Goal: Transaction & Acquisition: Purchase product/service

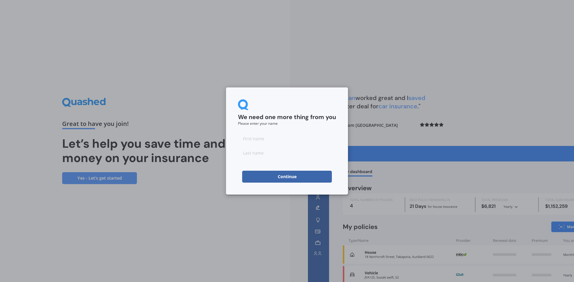
click at [250, 140] on input at bounding box center [287, 139] width 98 height 12
type input "[PERSON_NAME]"
click at [230, 167] on div "We need one more thing from you Please enter your name [PERSON_NAME] Continue" at bounding box center [287, 141] width 122 height 107
click at [281, 178] on button "Continue" at bounding box center [287, 177] width 90 height 12
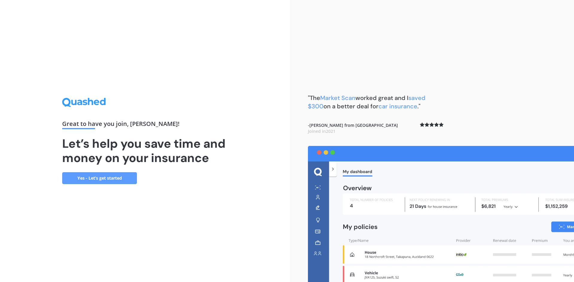
click at [108, 180] on link "Yes - Let’s get started" at bounding box center [99, 178] width 75 height 12
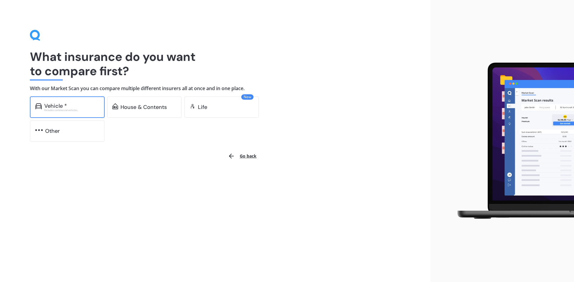
click at [82, 106] on div "Vehicle *" at bounding box center [71, 106] width 55 height 6
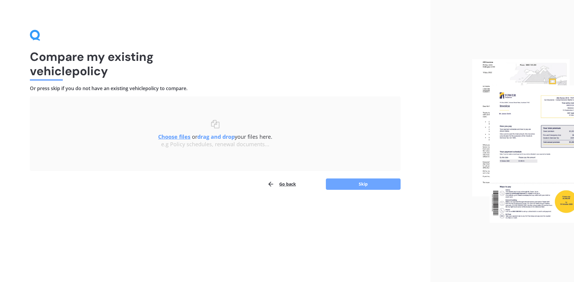
click at [356, 181] on button "Skip" at bounding box center [363, 184] width 75 height 11
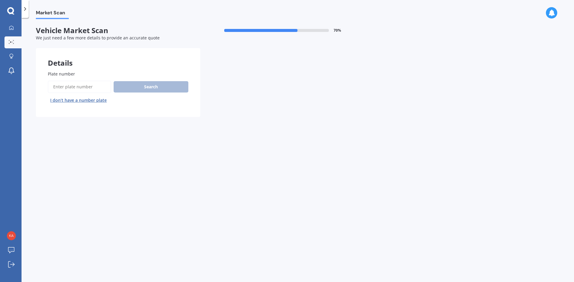
click at [76, 101] on button "I don’t have a number plate" at bounding box center [78, 101] width 61 height 10
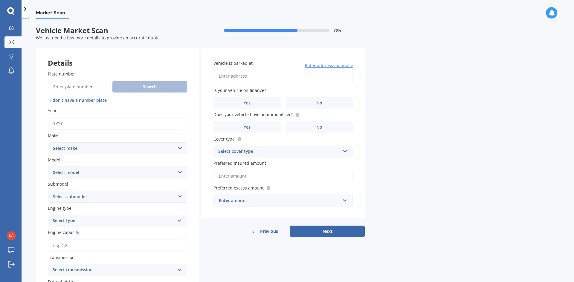
click at [74, 121] on input "Year" at bounding box center [117, 123] width 139 height 13
type input "2025"
click at [88, 145] on select "Select make AC ALFA ROMEO ASTON [PERSON_NAME] AUDI AUSTIN BEDFORD Bentley BMW B…" at bounding box center [117, 148] width 139 height 12
select select "OMODA"
click at [48, 142] on select "Select make AC ALFA ROMEO ASTON [PERSON_NAME] AUDI AUSTIN BEDFORD Bentley BMW B…" at bounding box center [117, 148] width 139 height 12
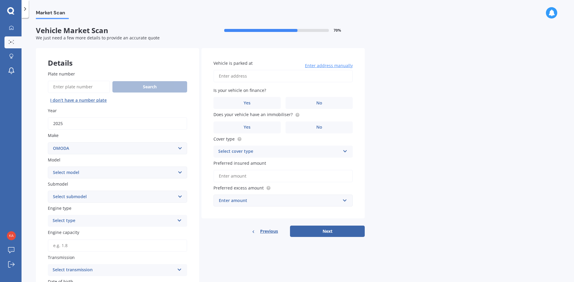
click at [82, 167] on select "Select model C5 E5" at bounding box center [117, 173] width 139 height 12
select select "E5"
click at [48, 167] on select "Select model C5 E5" at bounding box center [117, 173] width 139 height 12
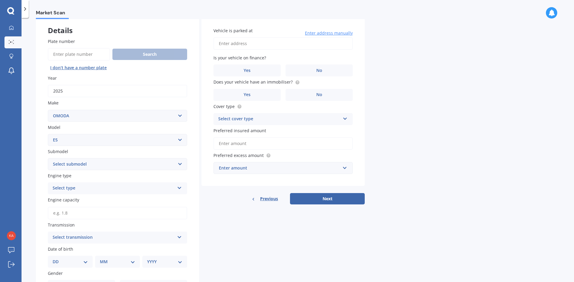
scroll to position [90, 0]
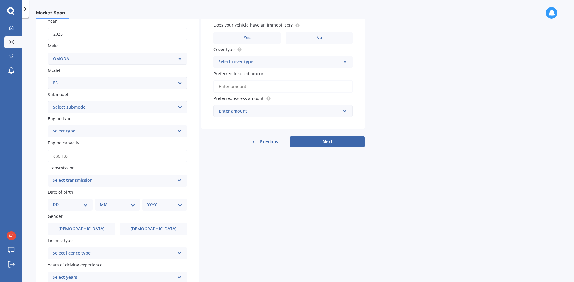
click at [78, 109] on select "Select submodel 61KWH/EV/AT" at bounding box center [117, 107] width 139 height 12
select select "61KWH/EV/AT"
click at [48, 101] on select "Select submodel 61KWH/EV/AT" at bounding box center [117, 107] width 139 height 12
click at [78, 131] on div "Select type" at bounding box center [114, 131] width 122 height 7
click at [72, 167] on div "EV" at bounding box center [117, 164] width 139 height 11
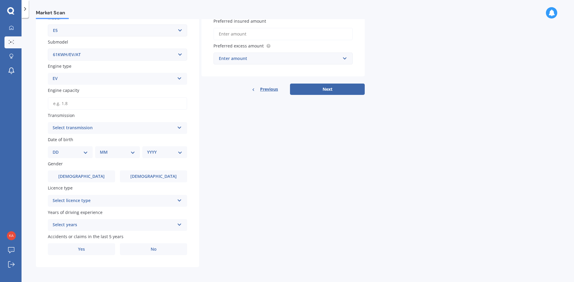
scroll to position [143, 0]
click at [75, 128] on div "Select transmission" at bounding box center [114, 127] width 122 height 7
click at [72, 141] on div "Auto" at bounding box center [117, 139] width 139 height 11
click at [69, 152] on select "DD 01 02 03 04 05 06 07 08 09 10 11 12 13 14 15 16 17 18 19 20 21 22 23 24 25 2…" at bounding box center [70, 151] width 35 height 7
select select "22"
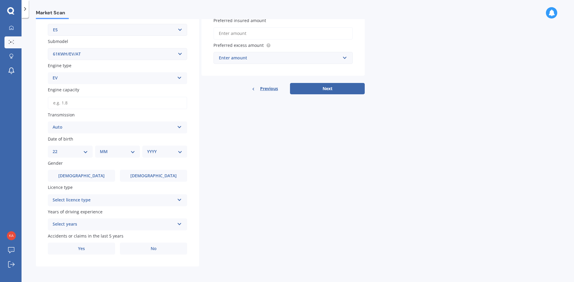
click at [57, 148] on select "DD 01 02 03 04 05 06 07 08 09 10 11 12 13 14 15 16 17 18 19 20 21 22 23 24 25 2…" at bounding box center [70, 151] width 35 height 7
click at [105, 151] on select "MM 01 02 03 04 05 06 07 08 09 10 11 12" at bounding box center [118, 151] width 33 height 7
select select "04"
click at [102, 148] on select "MM 01 02 03 04 05 06 07 08 09 10 11 12" at bounding box center [118, 151] width 33 height 7
click at [154, 153] on select "YYYY 2025 2024 2023 2022 2021 2020 2019 2018 2017 2016 2015 2014 2013 2012 2011…" at bounding box center [163, 151] width 33 height 7
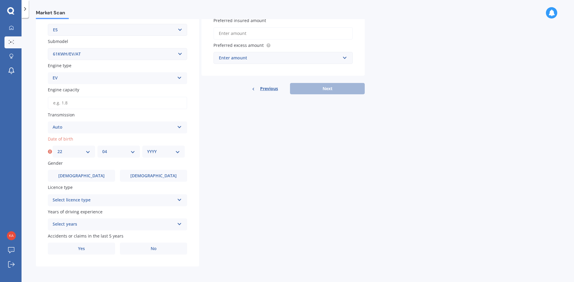
select select "1976"
click at [147, 148] on select "YYYY 2025 2024 2023 2022 2021 2020 2019 2018 2017 2016 2015 2014 2013 2012 2011…" at bounding box center [163, 151] width 33 height 7
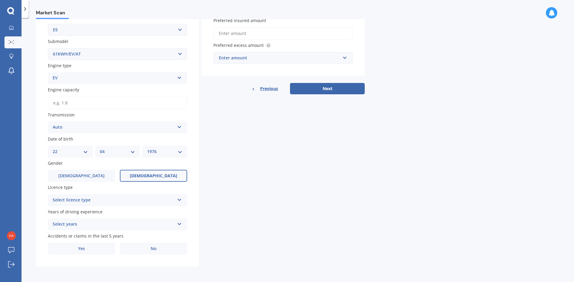
click at [141, 176] on label "[DEMOGRAPHIC_DATA]" at bounding box center [153, 176] width 67 height 12
click at [0, 0] on input "[DEMOGRAPHIC_DATA]" at bounding box center [0, 0] width 0 height 0
click at [127, 200] on div "Select licence type" at bounding box center [114, 200] width 122 height 7
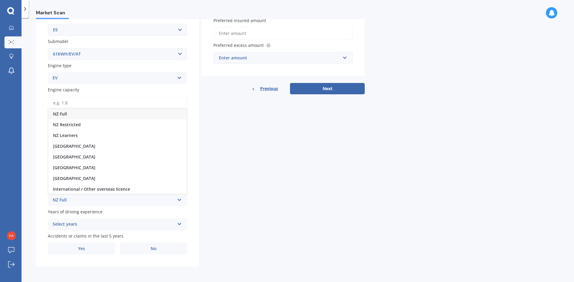
click at [74, 114] on div "NZ Full" at bounding box center [117, 114] width 139 height 11
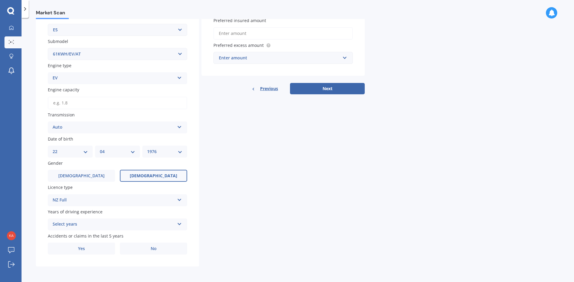
click at [126, 223] on div "Select years" at bounding box center [114, 224] width 122 height 7
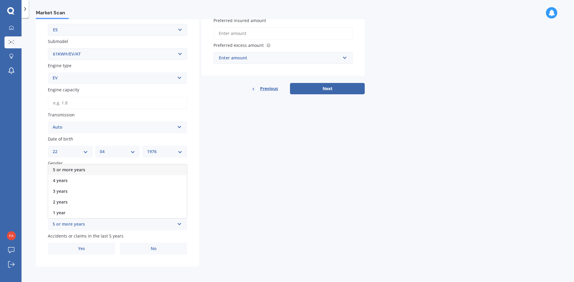
click at [91, 168] on div "5 or more years" at bounding box center [117, 170] width 139 height 11
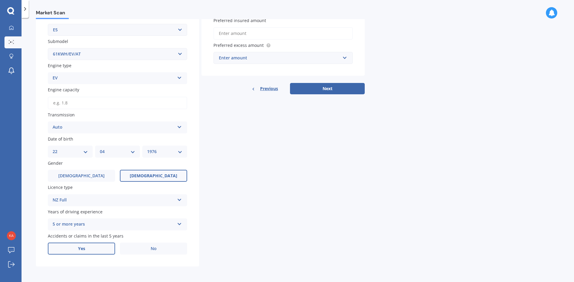
click at [96, 247] on label "Yes" at bounding box center [81, 249] width 67 height 12
click at [0, 0] on input "Yes" at bounding box center [0, 0] width 0 height 0
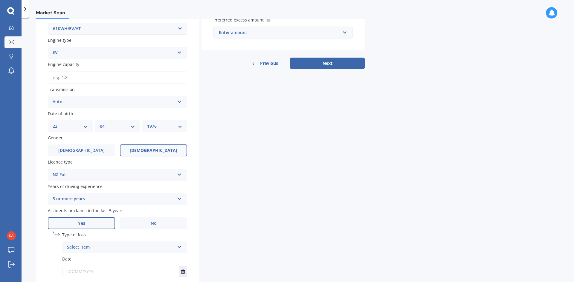
scroll to position [208, 0]
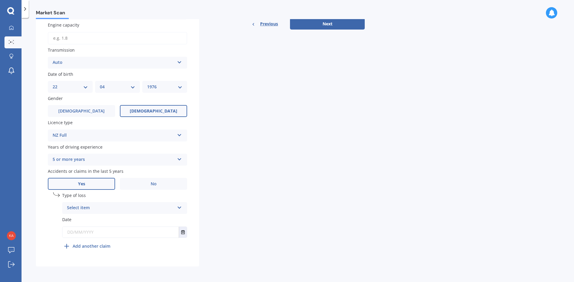
click at [180, 208] on icon at bounding box center [179, 207] width 5 height 4
click at [106, 229] on span "Not at fault accident" at bounding box center [88, 231] width 42 height 6
click at [105, 231] on input "text" at bounding box center [120, 232] width 116 height 11
type input "[DATE]"
click at [235, 209] on div "Details Plate number Search I don’t have a number plate Year [DATE] Make Select…" at bounding box center [200, 53] width 329 height 426
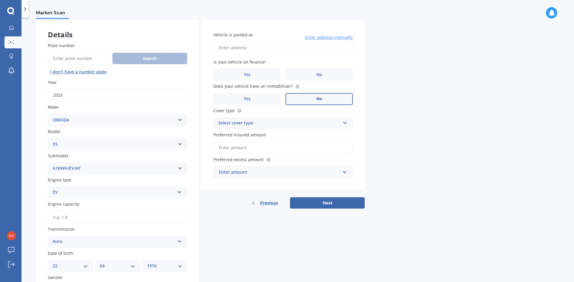
scroll to position [0, 0]
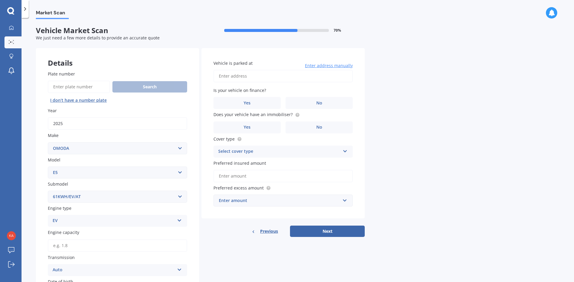
click at [246, 74] on input "Vehicle is parked at" at bounding box center [282, 76] width 139 height 13
click at [314, 103] on label "No" at bounding box center [318, 103] width 67 height 12
click at [0, 0] on input "No" at bounding box center [0, 0] width 0 height 0
click at [322, 76] on input "[STREET_ADDRESS]" at bounding box center [282, 76] width 139 height 13
type input "[STREET_ADDRESS]"
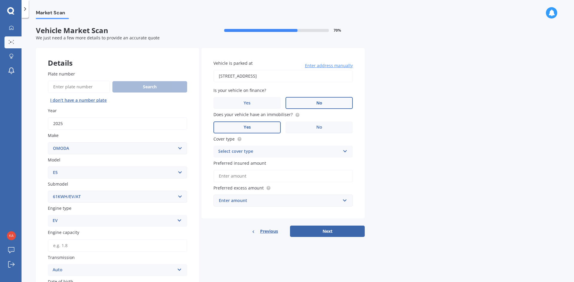
click at [267, 125] on label "Yes" at bounding box center [246, 128] width 67 height 12
click at [0, 0] on input "Yes" at bounding box center [0, 0] width 0 height 0
click at [262, 149] on div "Select cover type" at bounding box center [279, 151] width 122 height 7
click at [254, 163] on div "Comprehensive" at bounding box center [283, 163] width 139 height 11
click at [249, 175] on input "Preferred insured amount" at bounding box center [282, 176] width 139 height 13
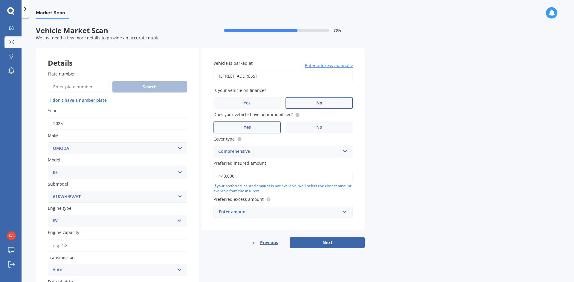
type input "$43,000"
click at [252, 211] on div "Enter amount" at bounding box center [279, 212] width 121 height 7
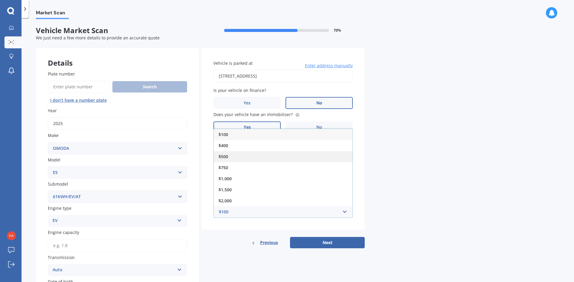
click at [231, 157] on div "$500" at bounding box center [283, 156] width 139 height 11
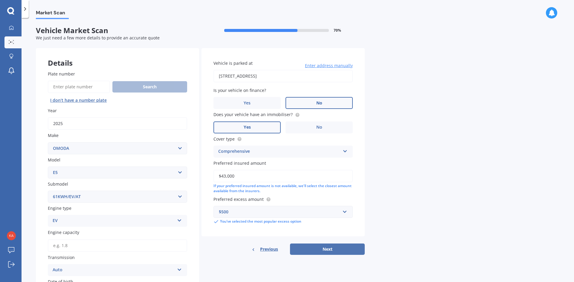
click at [325, 249] on button "Next" at bounding box center [327, 249] width 75 height 11
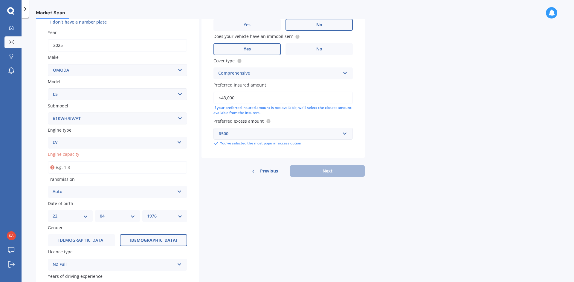
scroll to position [119, 0]
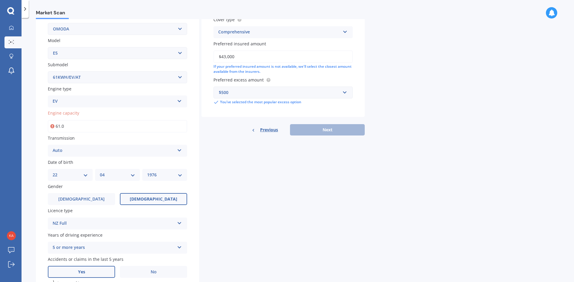
type input "6.0"
click at [197, 151] on div "Plate number Search I don’t have a number plate Year [DATE] Make Select make AC…" at bounding box center [117, 147] width 163 height 416
click at [91, 128] on input "150.0" at bounding box center [117, 126] width 139 height 13
click at [255, 190] on div "Details Plate number Search I don’t have a number plate Year [DATE] Make Select…" at bounding box center [200, 142] width 329 height 426
drag, startPoint x: 68, startPoint y: 127, endPoint x: 42, endPoint y: 126, distance: 26.3
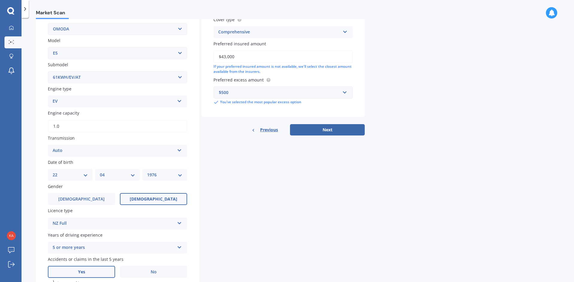
click at [42, 126] on div "Plate number Search I don’t have a number plate Year [DATE] Make Select make AC…" at bounding box center [117, 147] width 163 height 416
type input "320.0"
click at [53, 126] on icon at bounding box center [52, 126] width 4 height 6
click at [51, 126] on icon at bounding box center [52, 126] width 4 height 6
click at [52, 126] on icon at bounding box center [52, 126] width 4 height 6
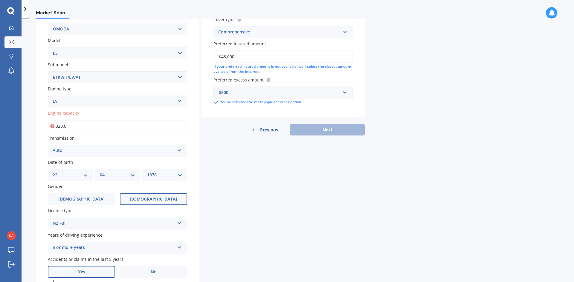
drag, startPoint x: 49, startPoint y: 124, endPoint x: 44, endPoint y: 124, distance: 4.8
click at [44, 124] on div "Plate number Search I don’t have a number plate Year [DATE] Make Select make AC…" at bounding box center [117, 147] width 163 height 416
click at [51, 126] on icon at bounding box center [52, 126] width 4 height 6
click at [52, 125] on icon at bounding box center [52, 126] width 4 height 6
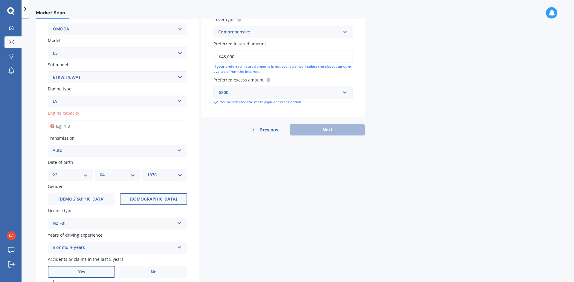
click at [51, 125] on icon at bounding box center [52, 126] width 4 height 6
drag, startPoint x: 88, startPoint y: 126, endPoint x: 37, endPoint y: 126, distance: 50.5
click at [37, 126] on div "Plate number Search I don’t have a number plate Year [DATE] Make Select make AC…" at bounding box center [117, 147] width 163 height 416
type input "1.0"
click at [261, 184] on div "Details Plate number Search I don’t have a number plate Year [DATE] Make Select…" at bounding box center [200, 142] width 329 height 426
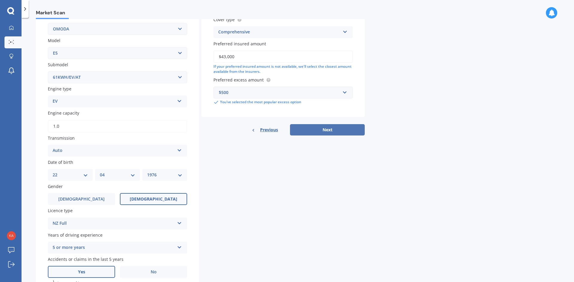
click at [327, 130] on button "Next" at bounding box center [327, 129] width 75 height 11
select select "22"
select select "04"
select select "1976"
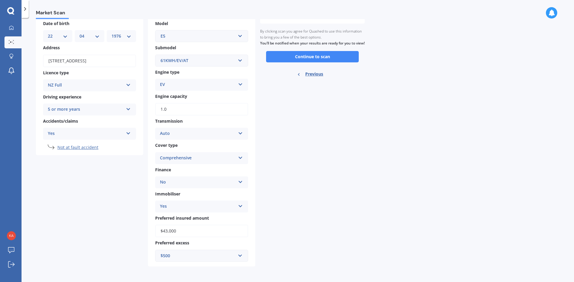
scroll to position [0, 0]
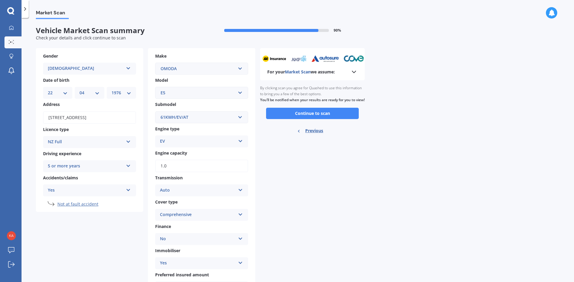
click at [315, 135] on span "Previous" at bounding box center [314, 130] width 18 height 9
select select "OMODA"
select select "E5"
select select "61KWH/EV/AT"
select select "22"
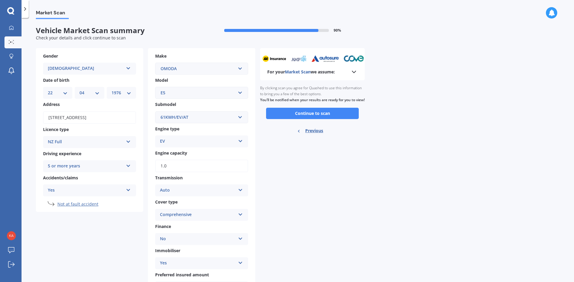
select select "04"
select select "1976"
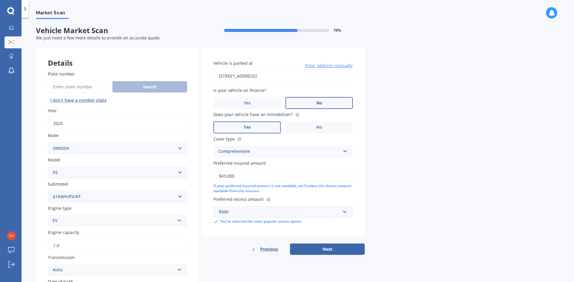
click at [180, 196] on select "Select submodel 61KWH/EV/AT" at bounding box center [117, 197] width 139 height 12
click at [106, 192] on select "Select submodel 61KWH/EV/AT" at bounding box center [117, 197] width 139 height 12
drag, startPoint x: 102, startPoint y: 194, endPoint x: 74, endPoint y: 197, distance: 27.6
click at [74, 197] on select "Select submodel 61KWH/EV/AT" at bounding box center [117, 197] width 139 height 12
click at [88, 194] on select "Select submodel 61KWH/EV/AT" at bounding box center [117, 197] width 139 height 12
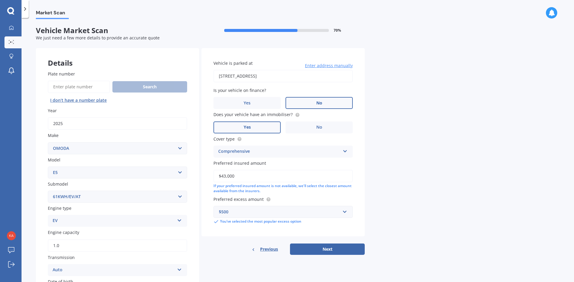
click at [88, 194] on select "Select submodel 61KWH/EV/AT" at bounding box center [117, 197] width 139 height 12
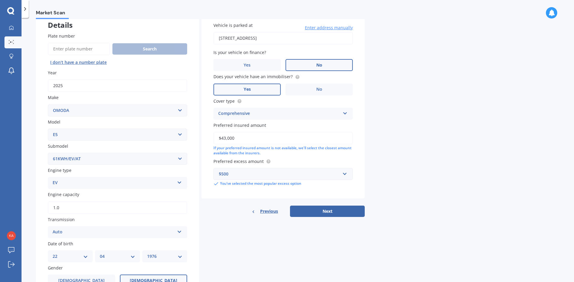
scroll to position [90, 0]
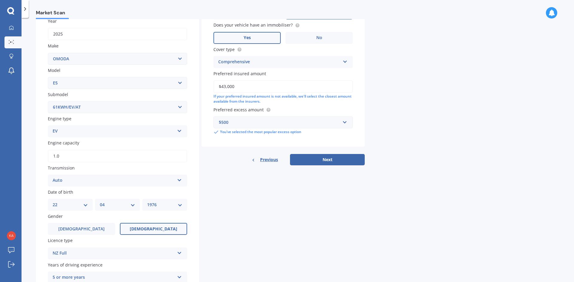
click at [86, 105] on select "Select submodel 61KWH/EV/AT" at bounding box center [117, 107] width 139 height 12
click at [310, 214] on div "Details Plate number Search I don’t have a number plate Year [DATE] Make Select…" at bounding box center [200, 171] width 329 height 426
click at [334, 159] on button "Next" at bounding box center [327, 159] width 75 height 11
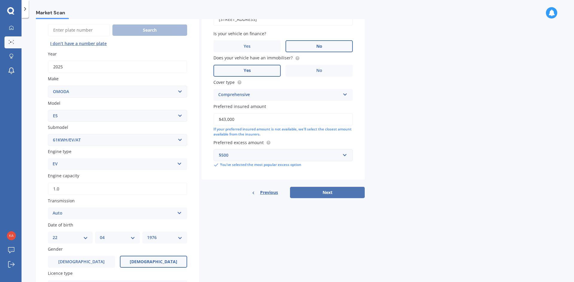
select select "22"
select select "04"
select select "1976"
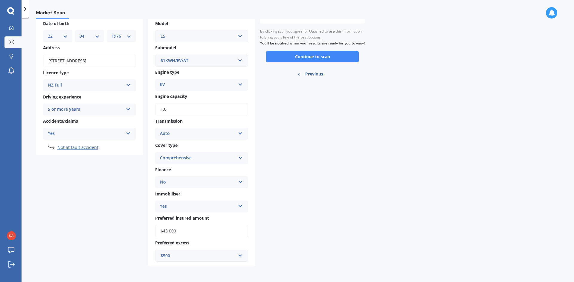
scroll to position [0, 0]
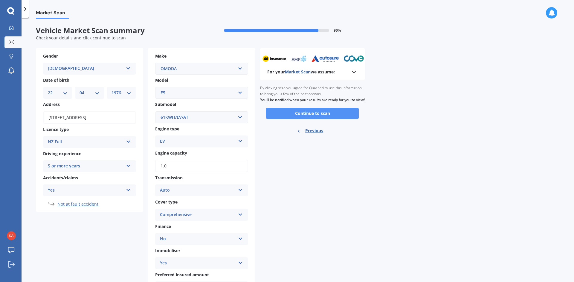
click at [314, 119] on button "Continue to scan" at bounding box center [312, 113] width 93 height 11
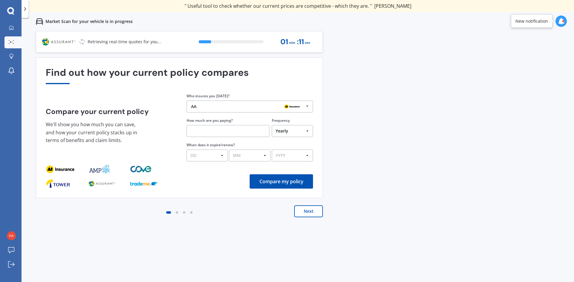
click at [427, 187] on div "Previous 60,000+ Kiwis have signed up to shop and save on insurance with us " H…" at bounding box center [298, 172] width 552 height 282
click at [306, 215] on button "Next" at bounding box center [308, 212] width 29 height 12
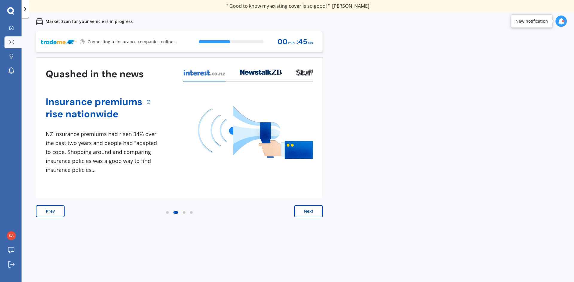
click at [306, 215] on button "Next" at bounding box center [308, 212] width 29 height 12
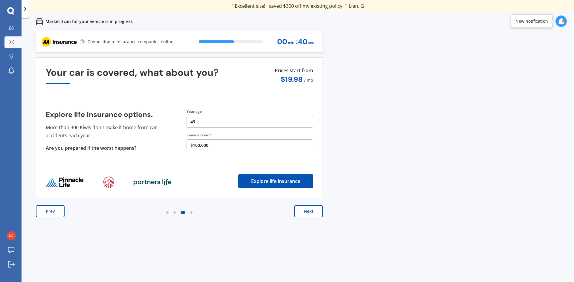
click at [306, 215] on button "Next" at bounding box center [308, 212] width 29 height 12
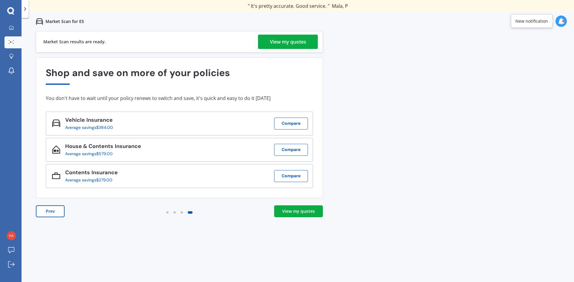
click at [279, 40] on div "View my quotes" at bounding box center [288, 42] width 36 height 14
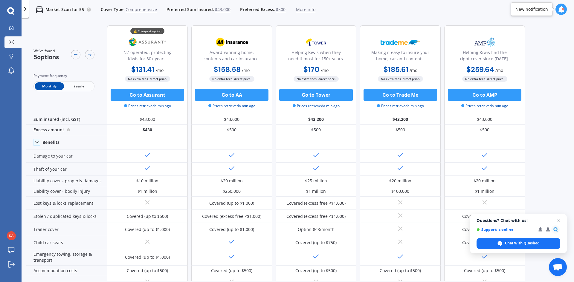
click at [75, 86] on span "Yearly" at bounding box center [78, 86] width 29 height 8
